Goal: Information Seeking & Learning: Find specific fact

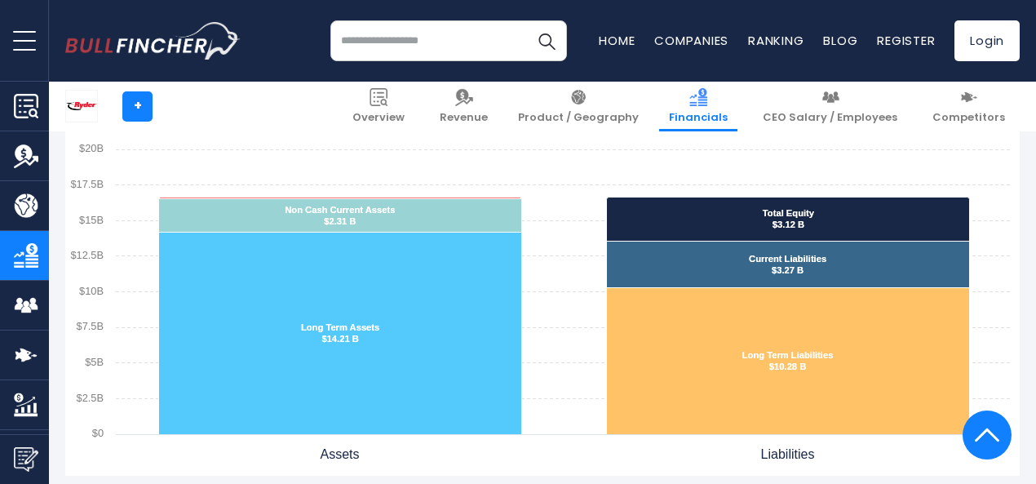
scroll to position [1403, 0]
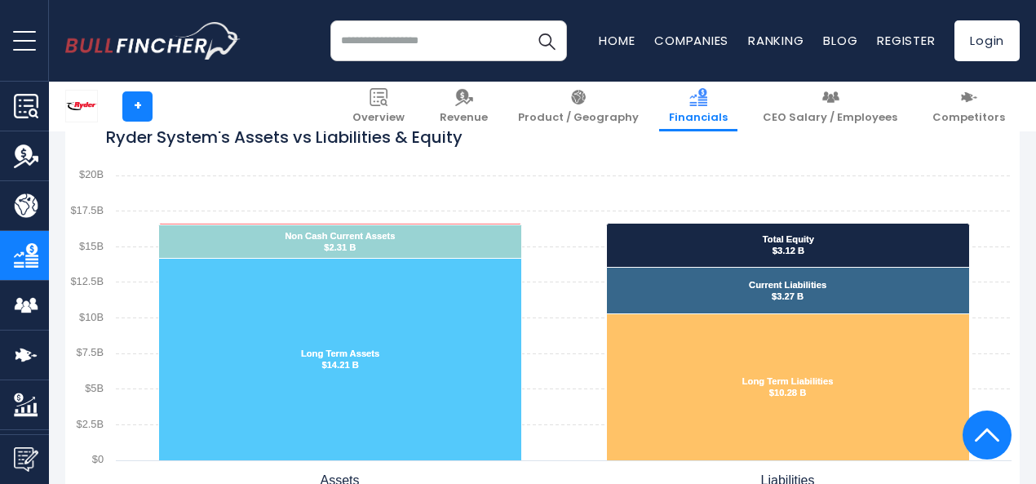
drag, startPoint x: 496, startPoint y: 143, endPoint x: 241, endPoint y: 138, distance: 254.5
click at [241, 138] on icon "Created with Highcharts 12.1.2 Ryder System's Assets vs Liabilities & Equity Ca…" at bounding box center [542, 298] width 954 height 408
drag, startPoint x: 223, startPoint y: 138, endPoint x: 316, endPoint y: 138, distance: 93.0
click at [316, 138] on tspan "Ryder System's Assets vs Liabilities & Equity" at bounding box center [284, 137] width 356 height 23
drag, startPoint x: 89, startPoint y: 135, endPoint x: 530, endPoint y: 125, distance: 441.4
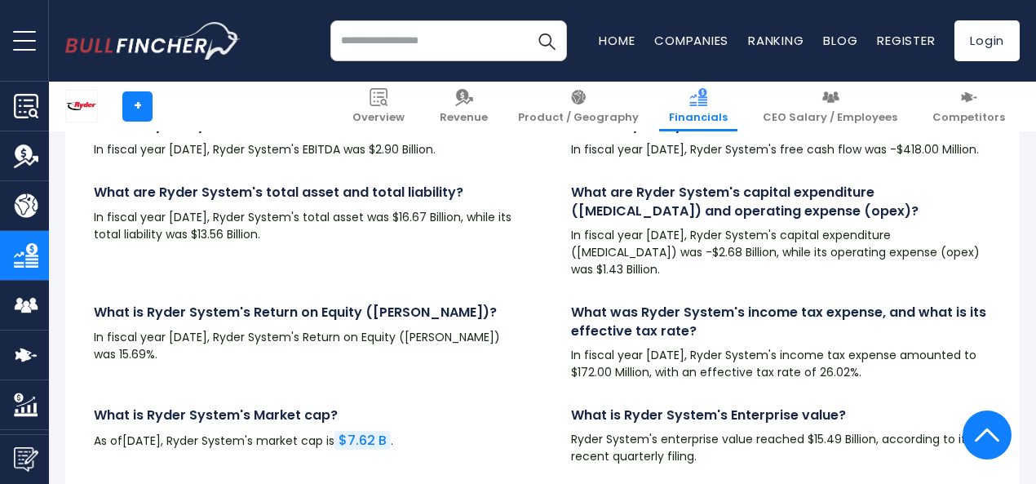
scroll to position [4013, 0]
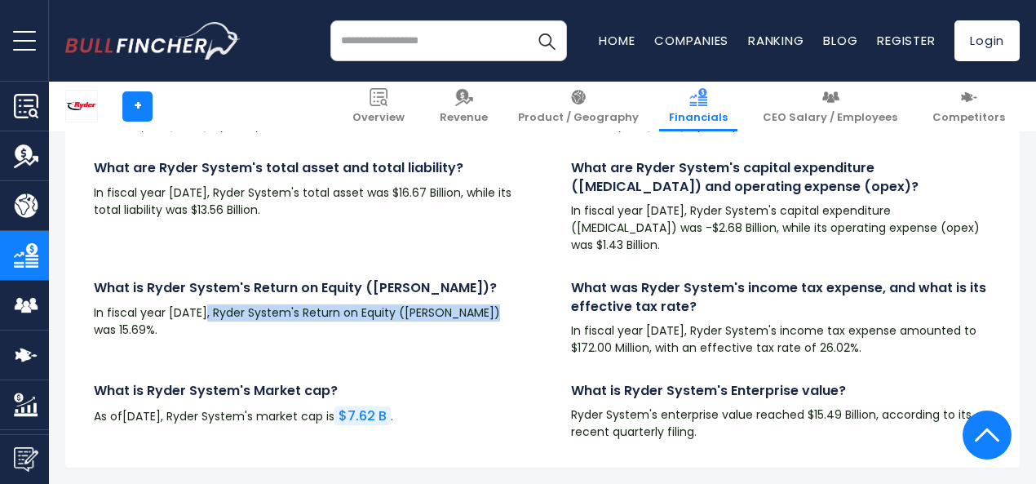
drag, startPoint x: 206, startPoint y: 347, endPoint x: 248, endPoint y: 368, distance: 47.1
click at [248, 338] on p "In fiscal year [DATE], Ryder System's Return on Equity ([PERSON_NAME]) was 15.6…" at bounding box center [304, 321] width 420 height 34
copy p "Ryder System's Return on Equity ([PERSON_NAME]) was 15.69%."
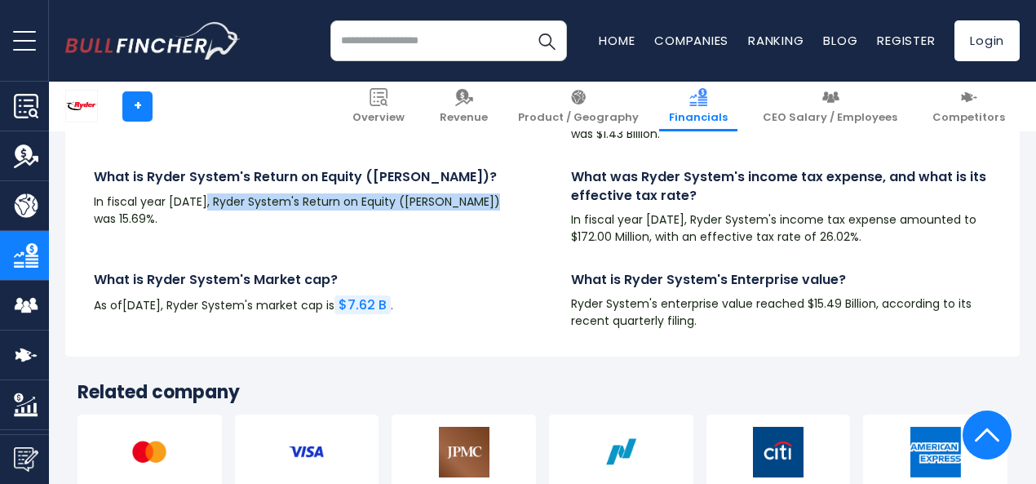
scroll to position [4160, 0]
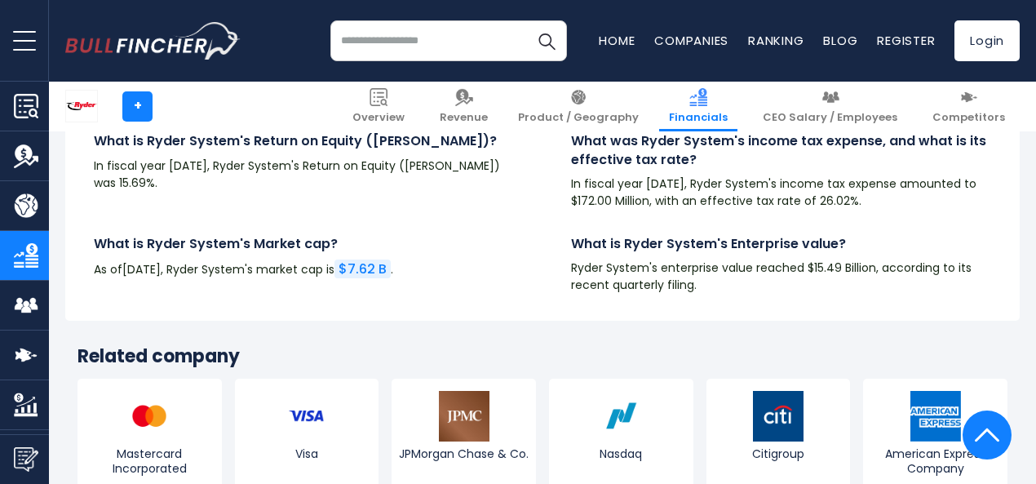
click at [808, 294] on p "Ryder System's enterprise value reached $15.49 Billion, according to its recent…" at bounding box center [781, 276] width 420 height 34
drag, startPoint x: 823, startPoint y: 285, endPoint x: 715, endPoint y: 281, distance: 108.5
click at [715, 253] on h4 "What is Ryder System's Enterprise value?" at bounding box center [781, 244] width 420 height 18
copy h4 "Enterprise value"
drag, startPoint x: 905, startPoint y: 313, endPoint x: 829, endPoint y: 309, distance: 76.8
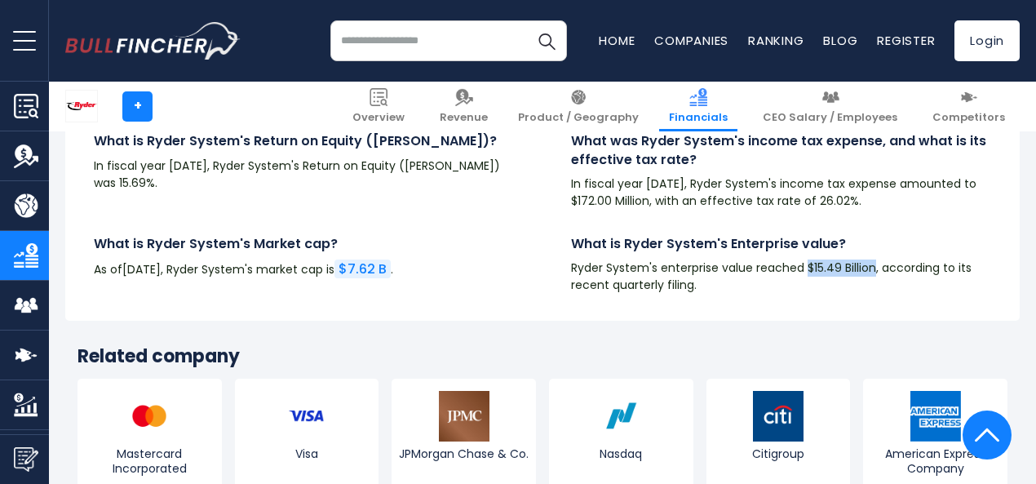
click at [829, 294] on p "Ryder System's enterprise value reached $15.49 Billion, according to its recent…" at bounding box center [781, 276] width 420 height 34
copy p "$15.49 Billion"
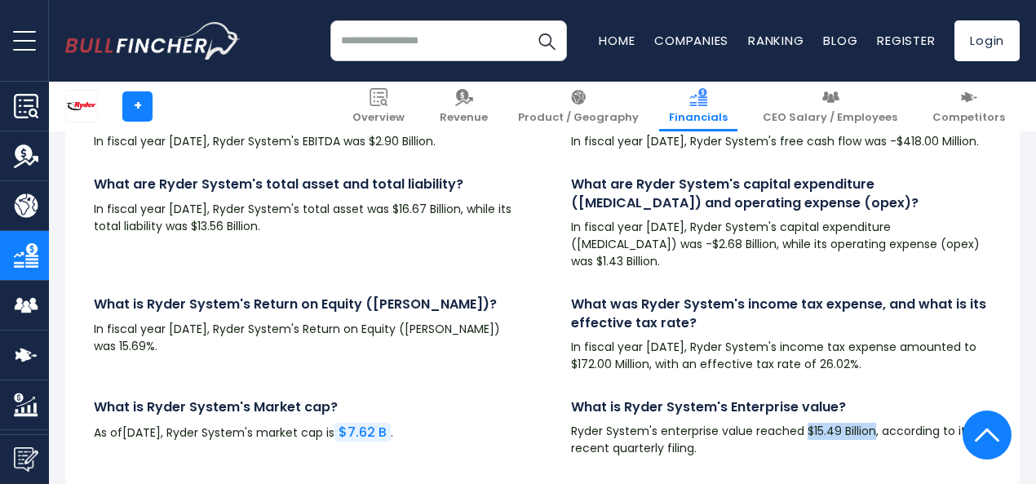
scroll to position [4078, 0]
